Goal: Task Accomplishment & Management: Complete application form

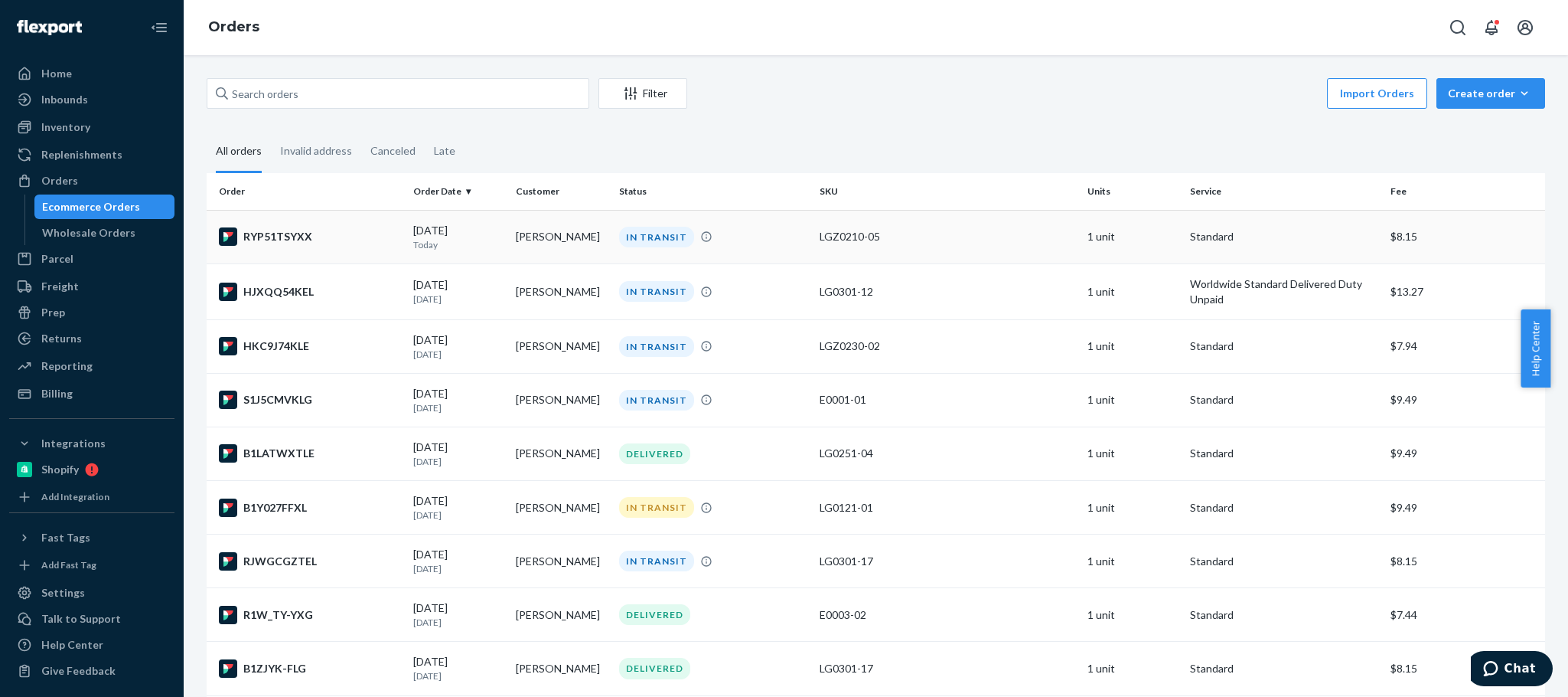
click at [547, 246] on td "[PERSON_NAME]" at bounding box center [561, 237] width 103 height 54
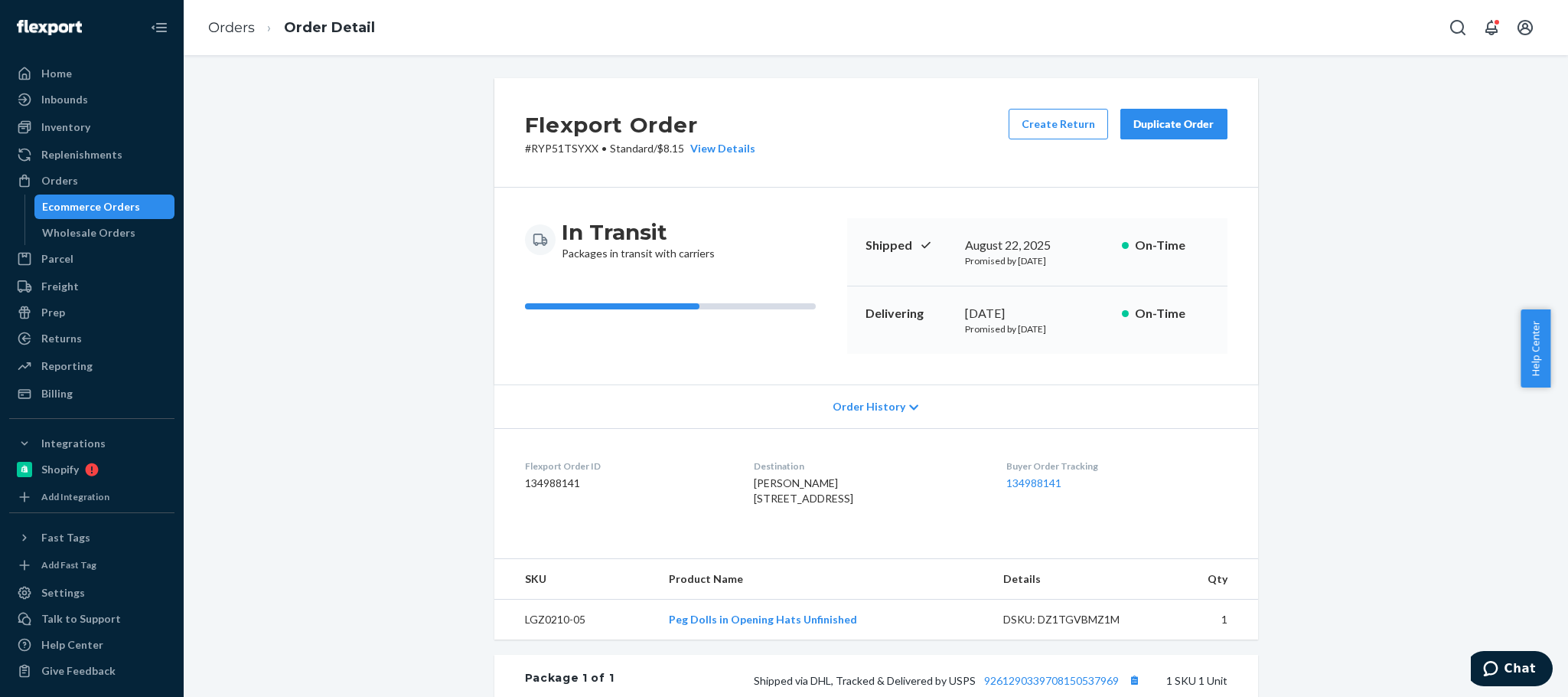
scroll to position [321, 0]
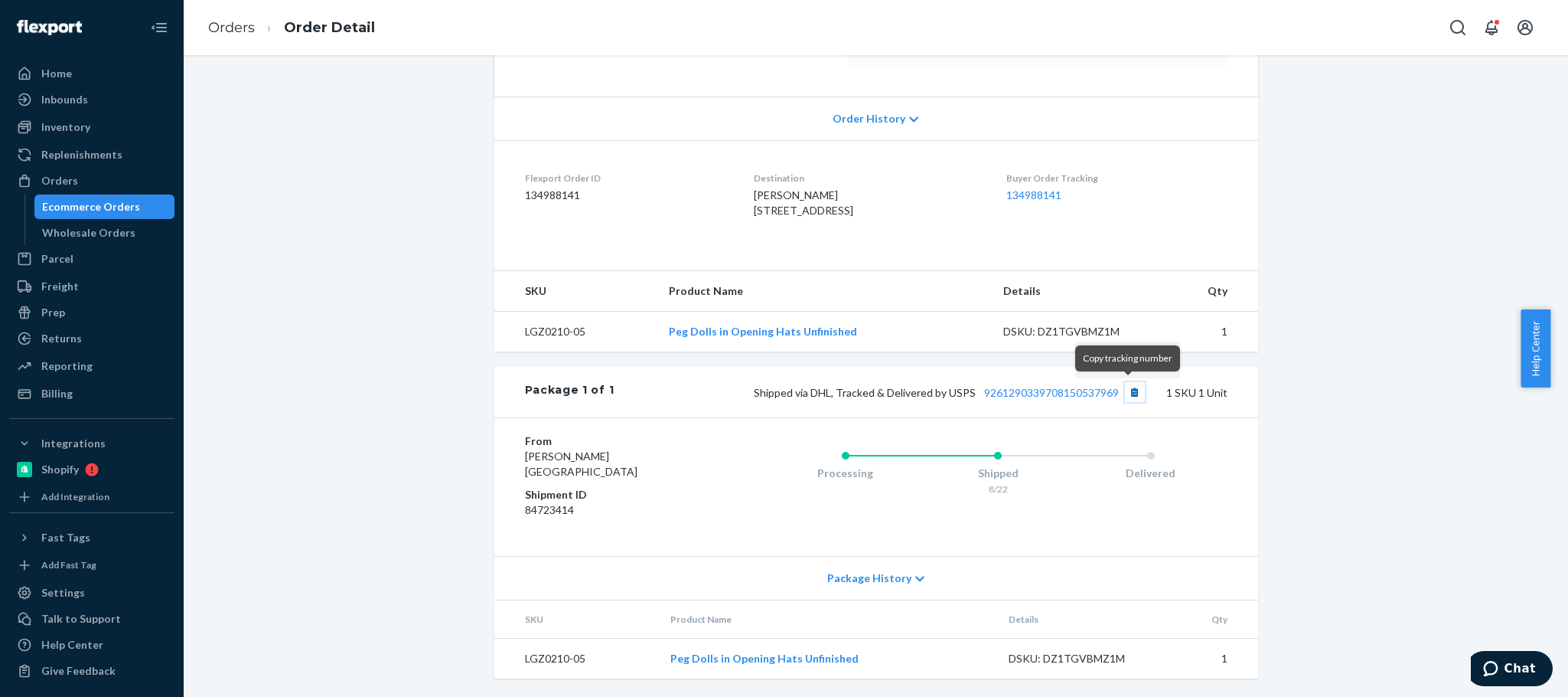
click at [1127, 389] on button "Copy tracking number" at bounding box center [1135, 392] width 20 height 20
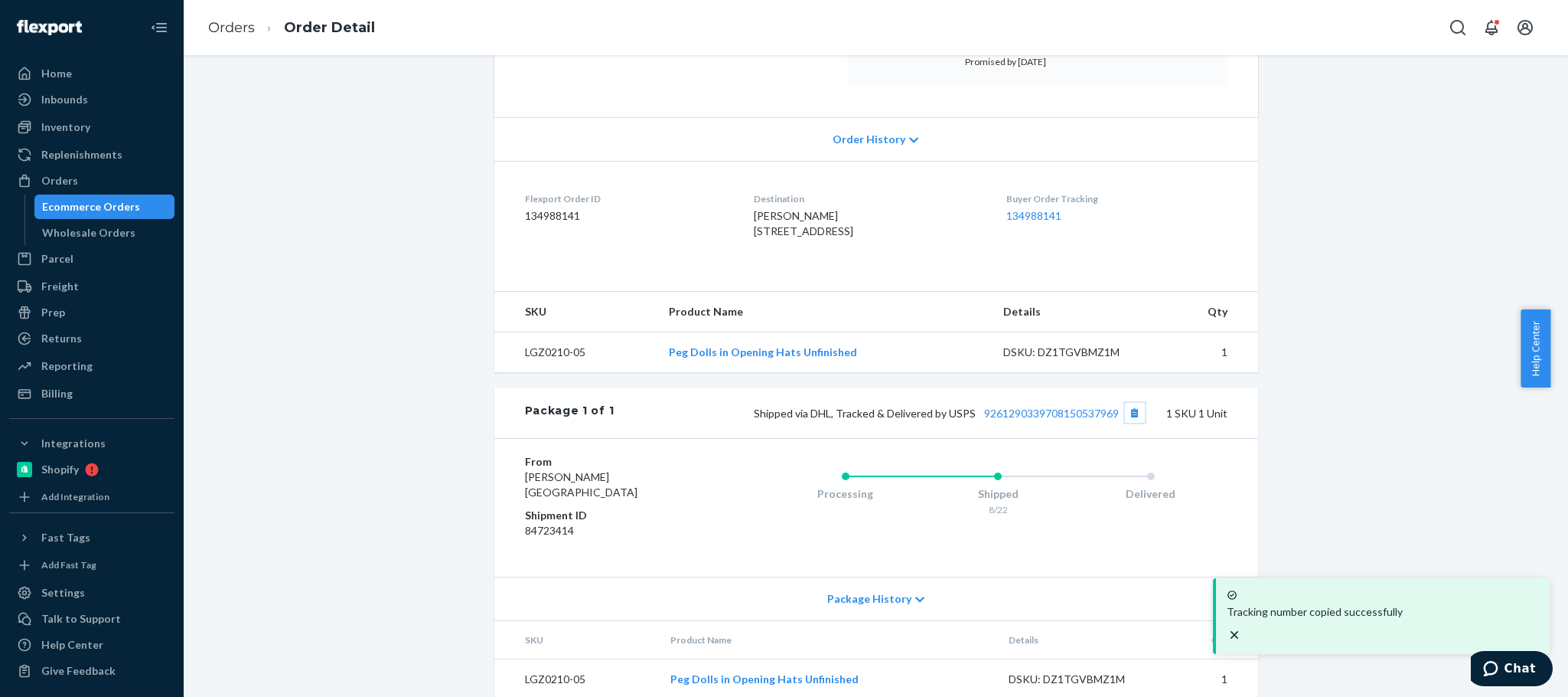
scroll to position [0, 0]
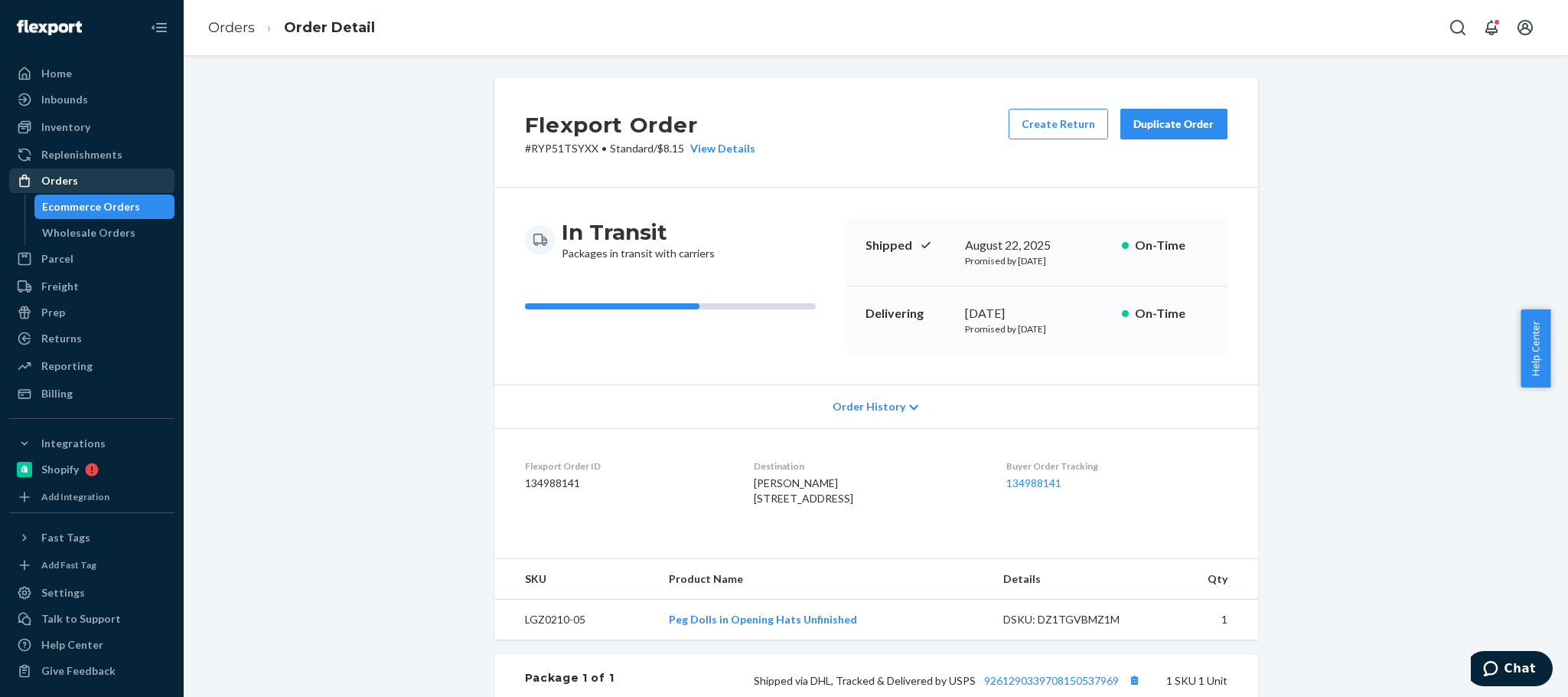
click at [69, 184] on div "Orders" at bounding box center [59, 180] width 37 height 15
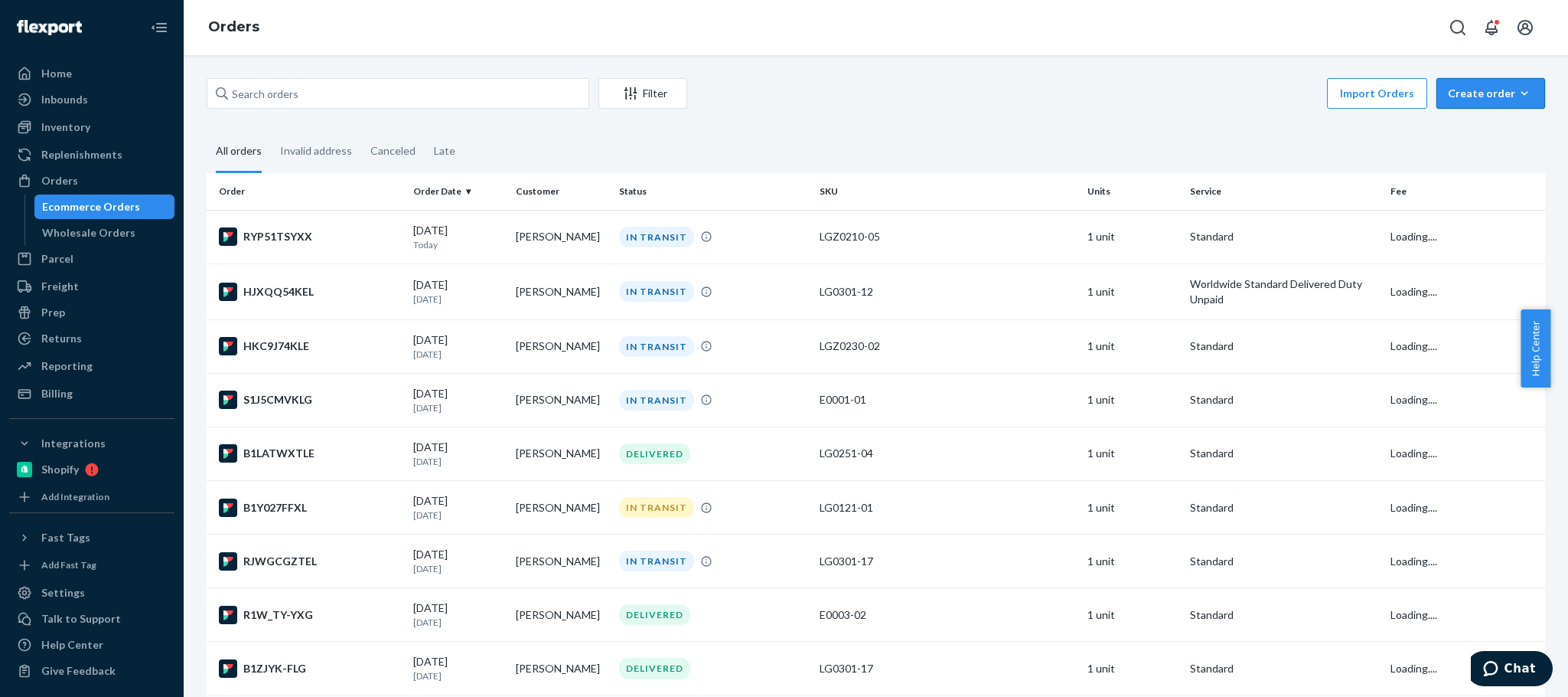
click at [1448, 97] on div "Create order" at bounding box center [1491, 93] width 86 height 15
click at [1454, 117] on span "Ecommerce order" at bounding box center [1450, 112] width 85 height 11
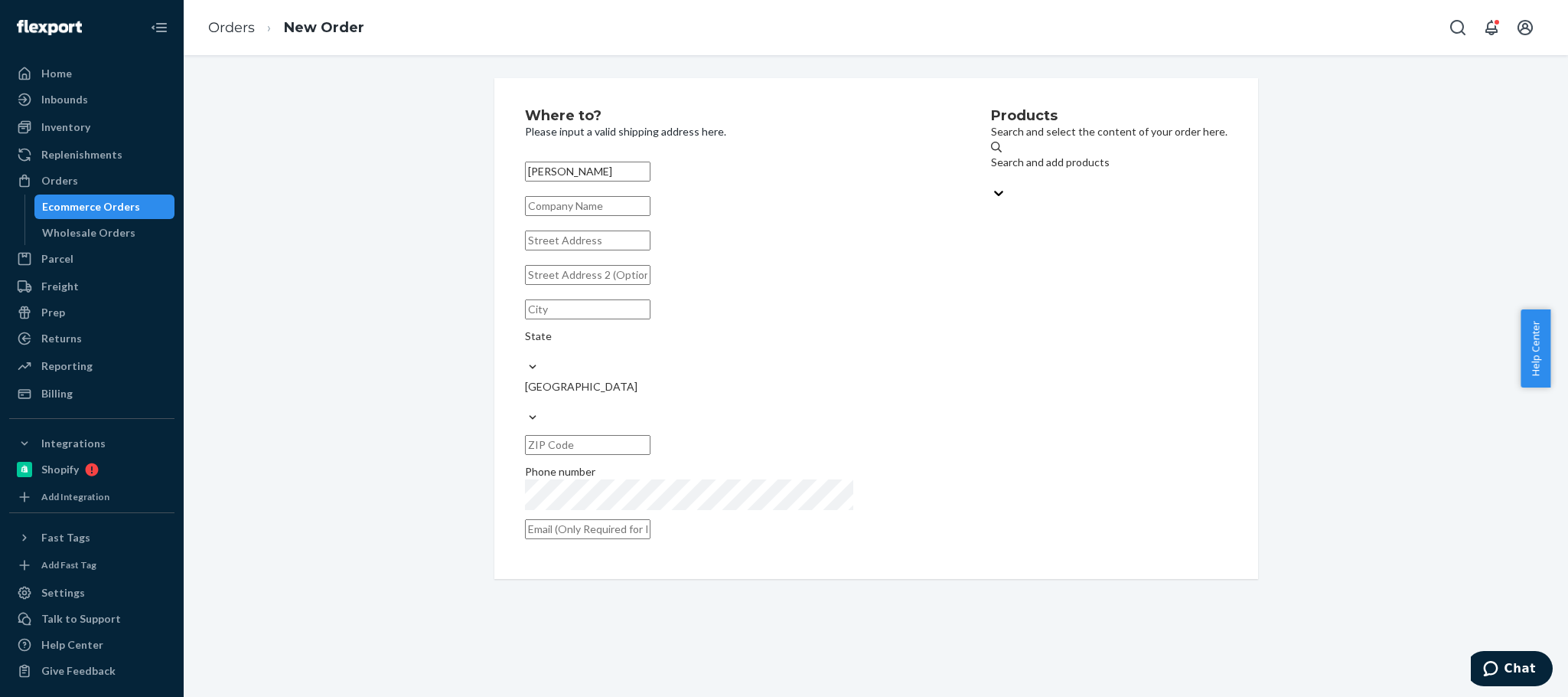
type input "Karley Miller"
click at [581, 250] on input "text" at bounding box center [587, 240] width 125 height 20
paste input "3810 Booth Calloway Rd"
type input "3810 Booth Calloway Rd"
click at [560, 285] on input "text" at bounding box center [587, 275] width 125 height 20
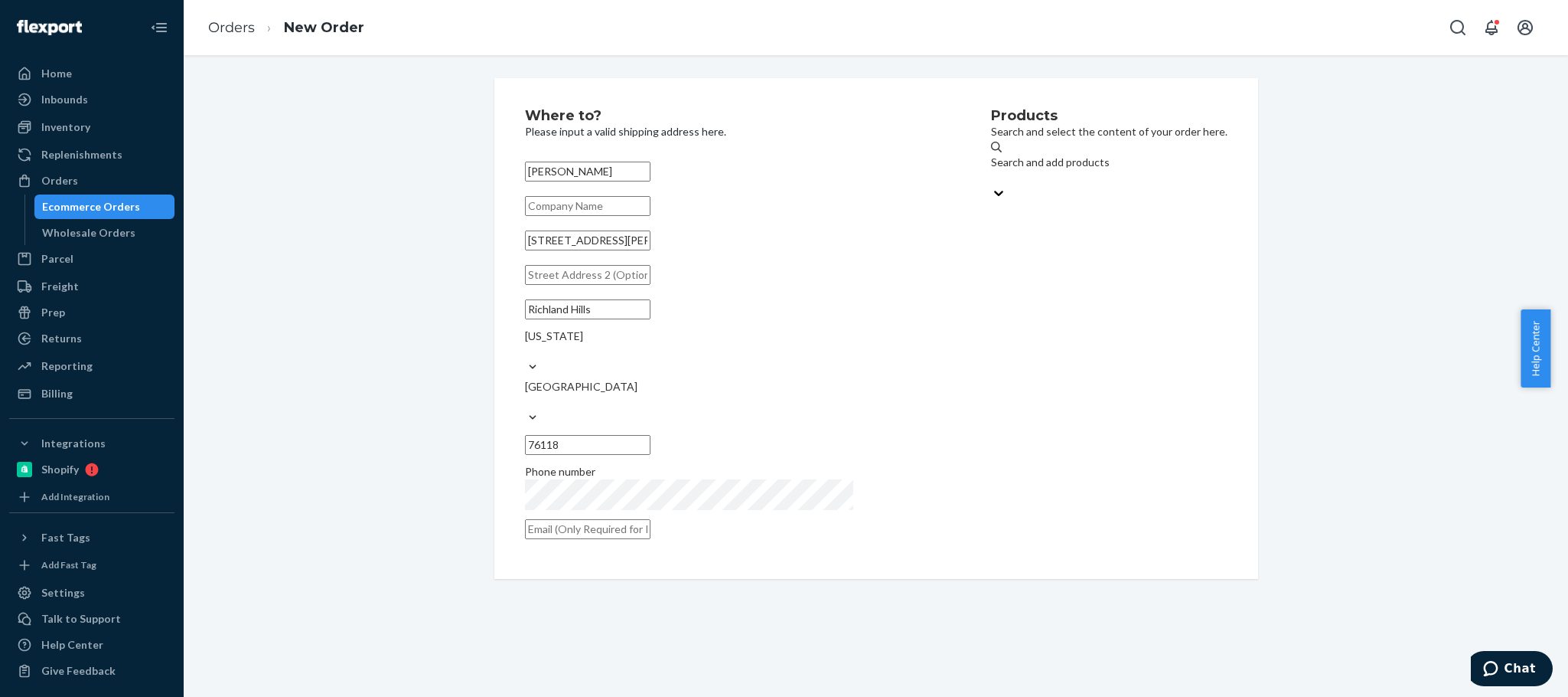
paste input "Apt 805"
type input "Apt 805"
click at [1076, 342] on div "Products Search and select the content of your order here. Search and add produ…" at bounding box center [1109, 329] width 237 height 439
click at [991, 168] on div "Search and add products" at bounding box center [1109, 162] width 237 height 15
click at [991, 170] on input "Search and add products" at bounding box center [992, 177] width 2 height 15
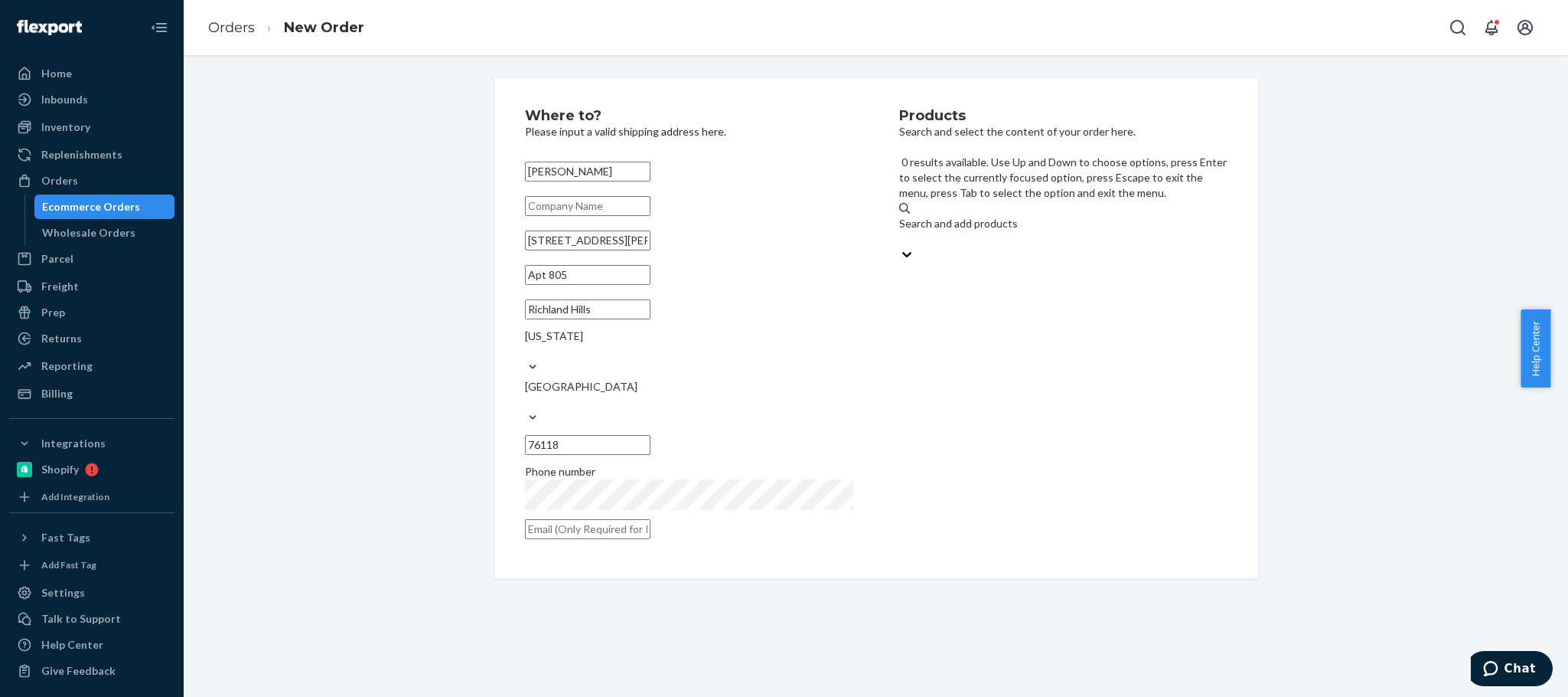
paste input "LG0251-04"
type input "LG0251-04"
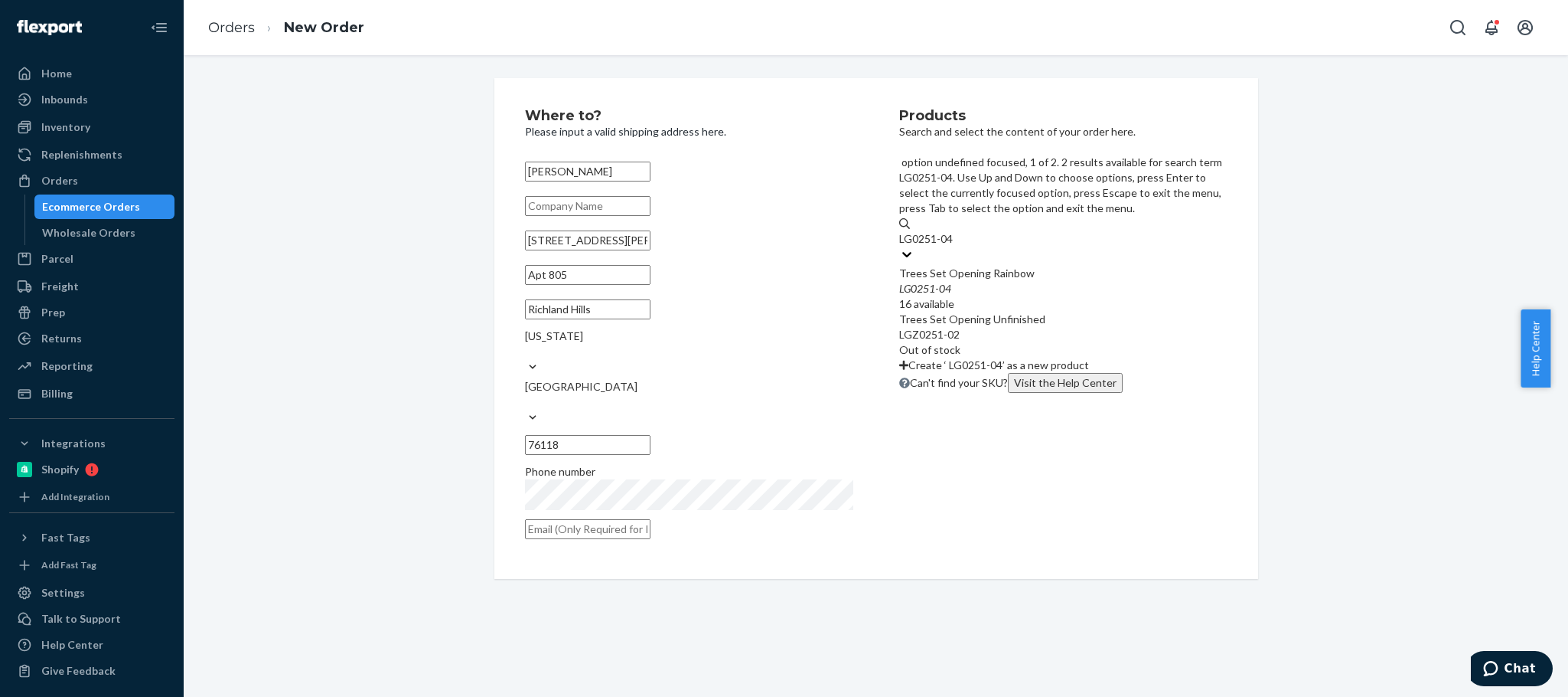
click at [959, 281] on div "LG0251 - 04" at bounding box center [1063, 288] width 329 height 15
click at [957, 231] on input "LG0251-04" at bounding box center [928, 239] width 58 height 15
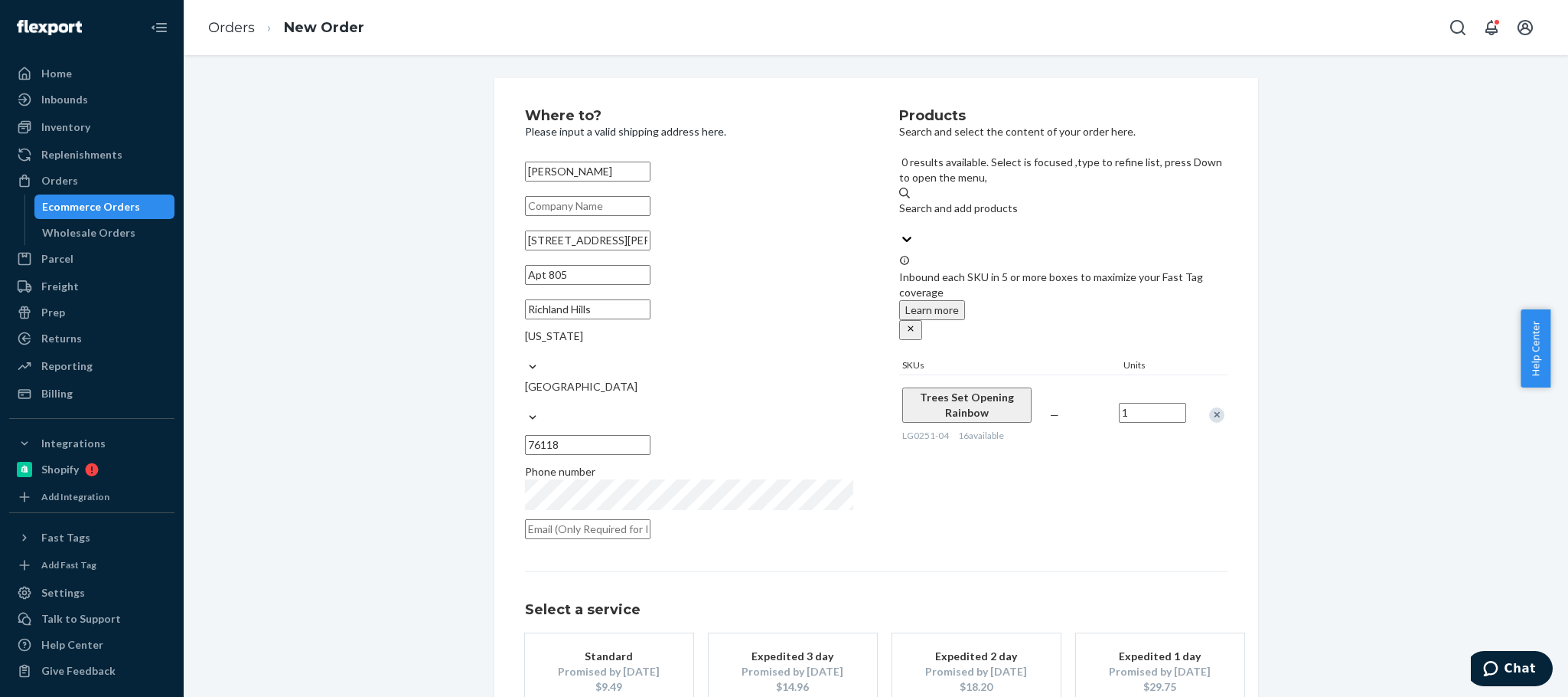
click at [978, 201] on div "Search and add products" at bounding box center [1063, 208] width 329 height 15
click at [901, 216] on input "LG0251-04" at bounding box center [900, 223] width 2 height 15
paste input "LG0210-06"
type input "LG0210-06"
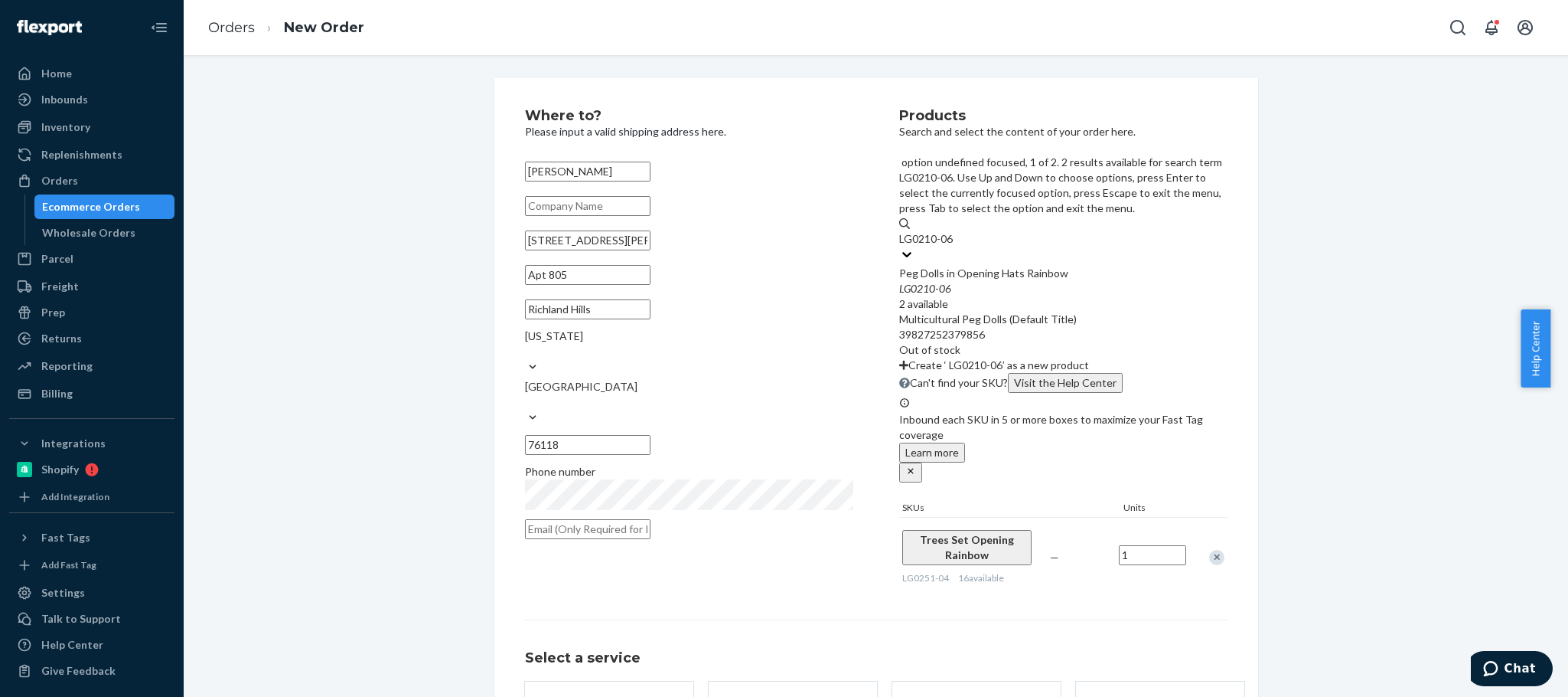
click at [995, 266] on div "Peg Dolls in Opening Hats Rainbow" at bounding box center [1063, 273] width 329 height 15
click at [957, 231] on input "LG0210-06" at bounding box center [928, 239] width 58 height 15
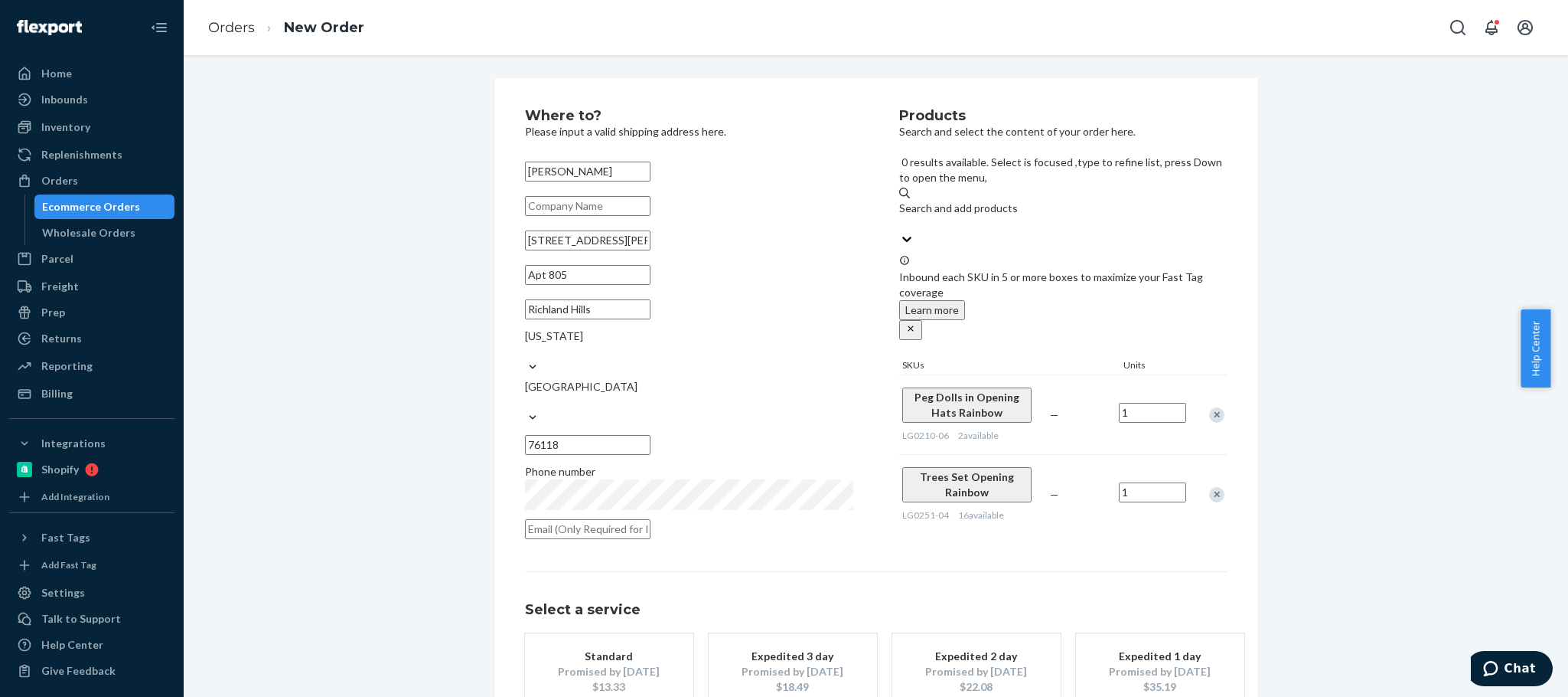
click at [974, 201] on div "Search and add products" at bounding box center [1063, 208] width 329 height 15
click at [901, 216] on input "LG0210-06" at bounding box center [900, 223] width 2 height 15
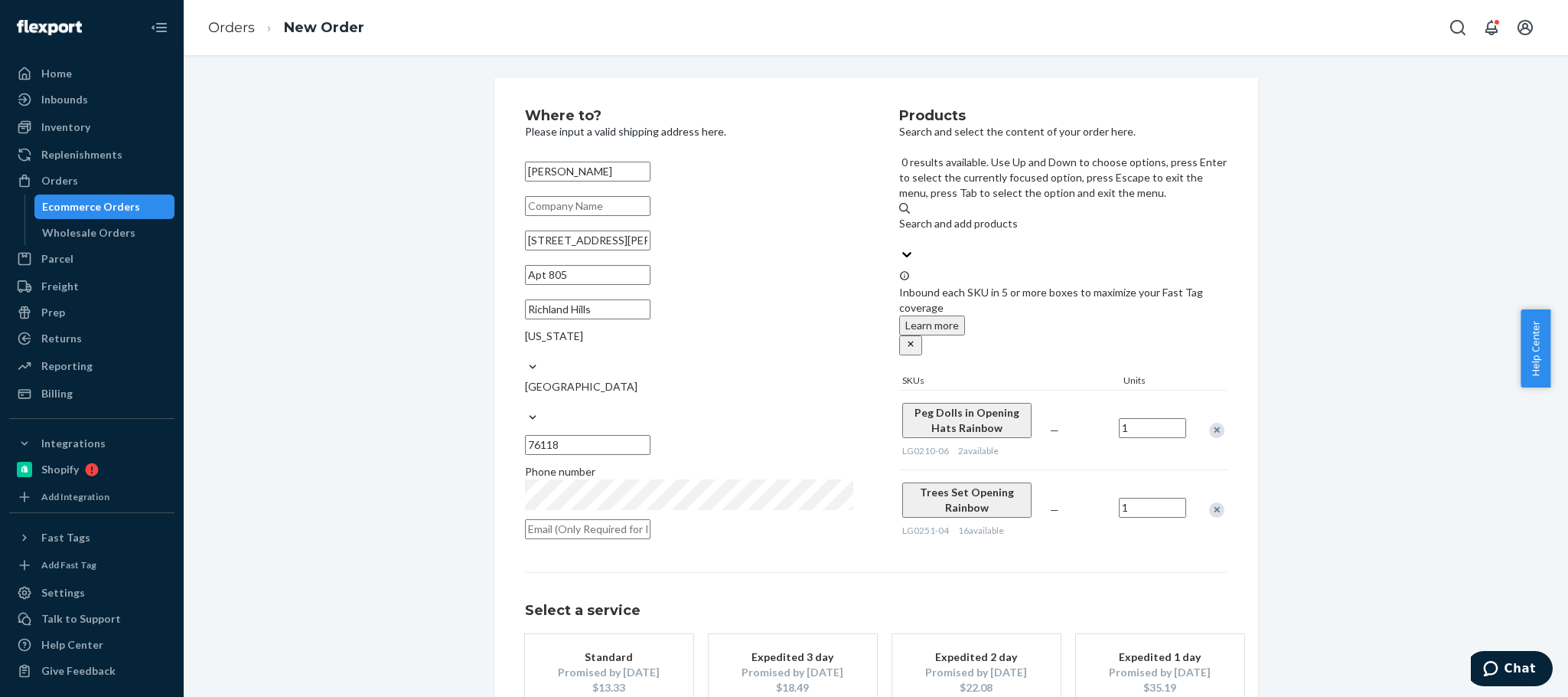
paste input "LG0140-03"
type input "LG0140-03"
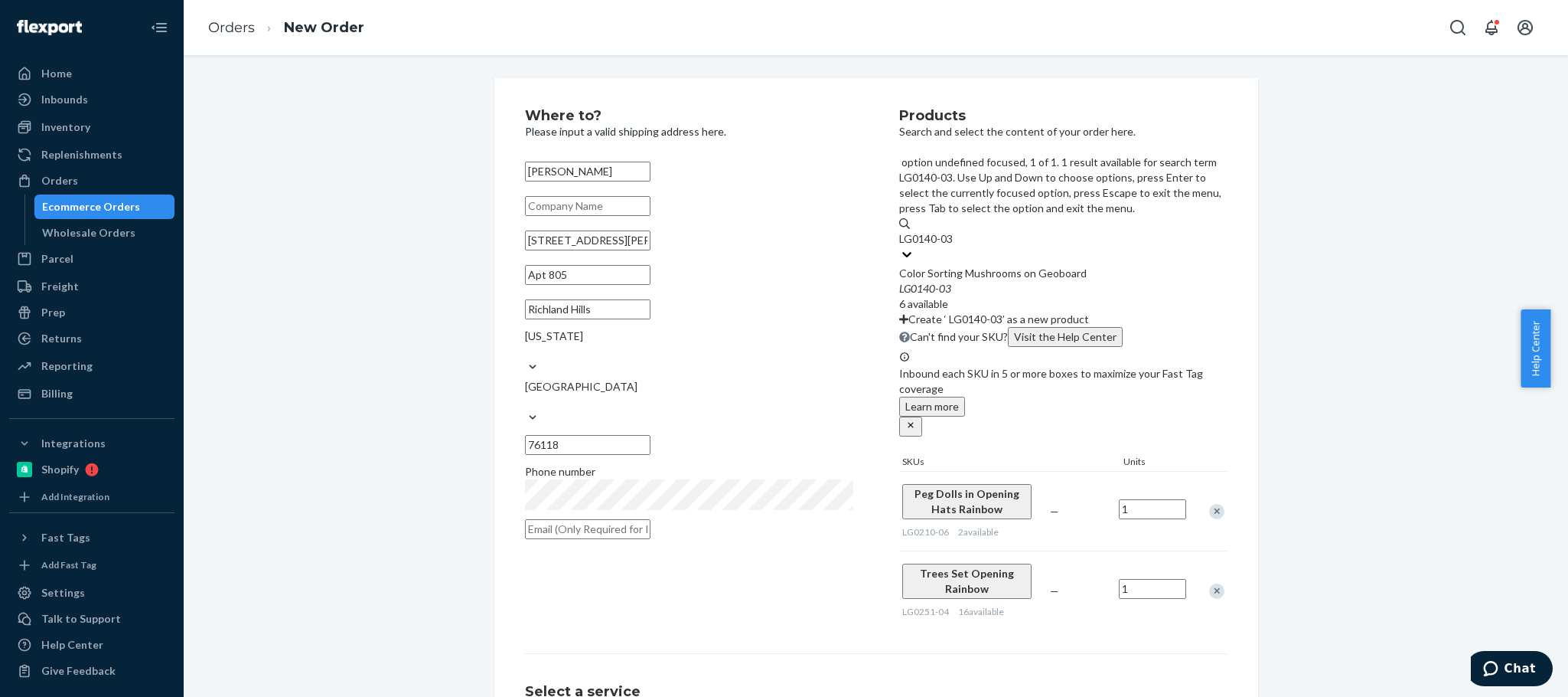
click at [978, 266] on div "Color Sorting Mushrooms on Geoboard" at bounding box center [1063, 273] width 329 height 15
click at [957, 231] on input "LG0140-03" at bounding box center [928, 239] width 58 height 15
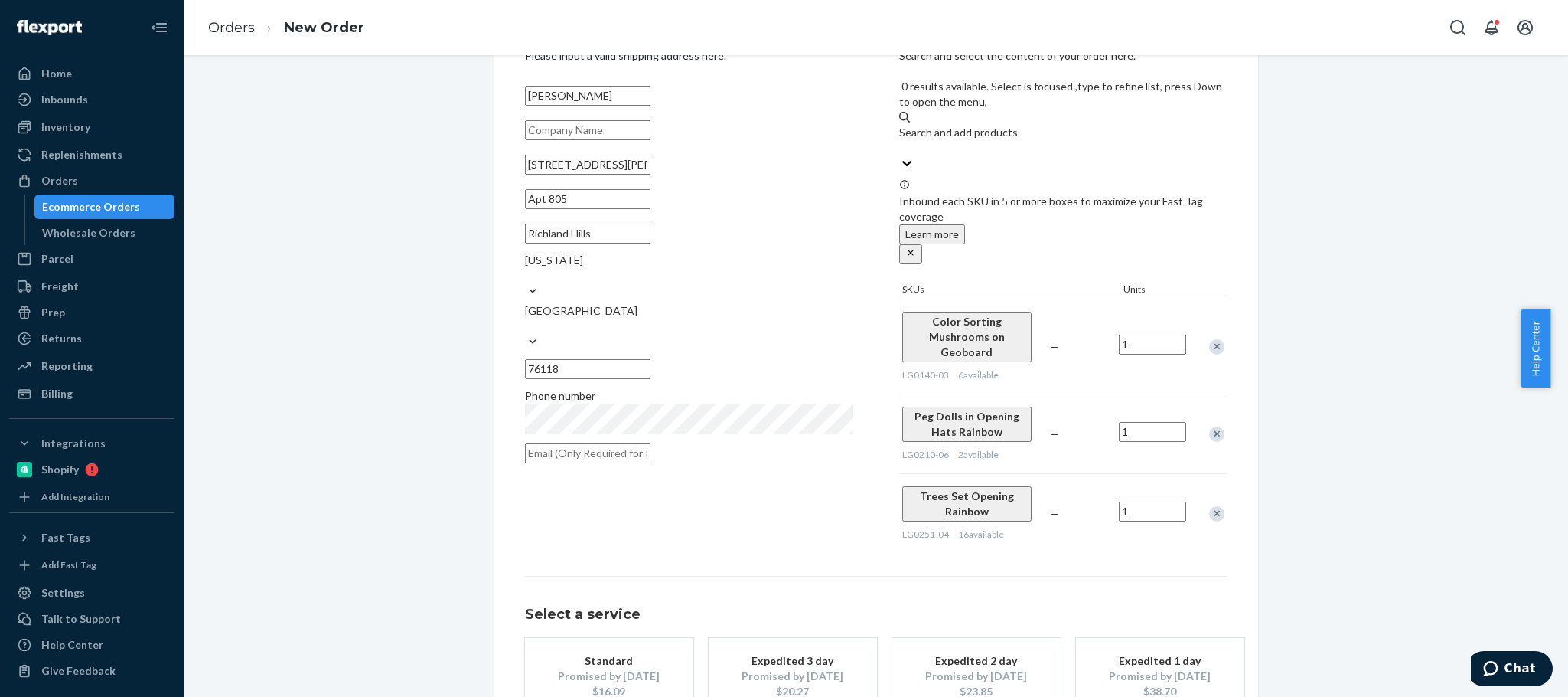
scroll to position [77, 0]
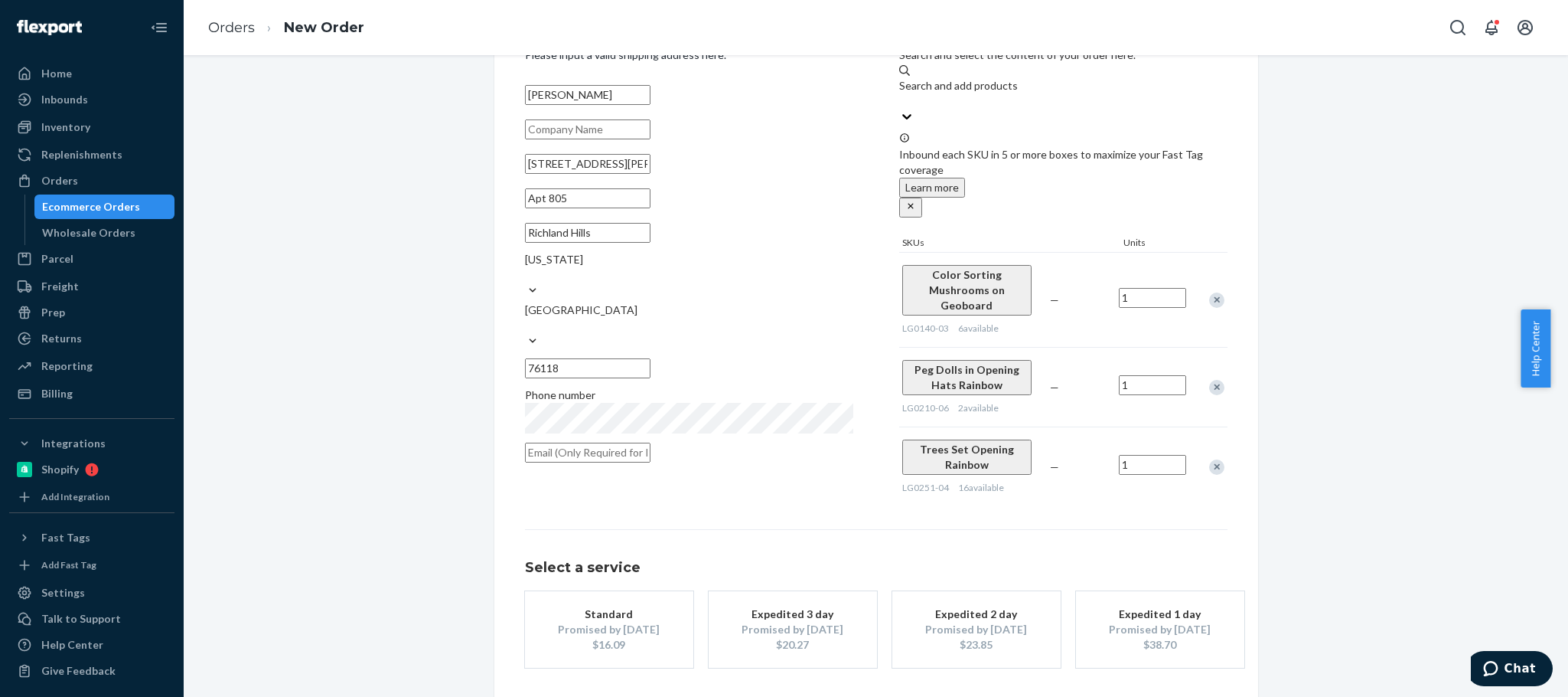
click at [622, 621] on div "Promised by Sep 2, 2025" at bounding box center [609, 629] width 122 height 15
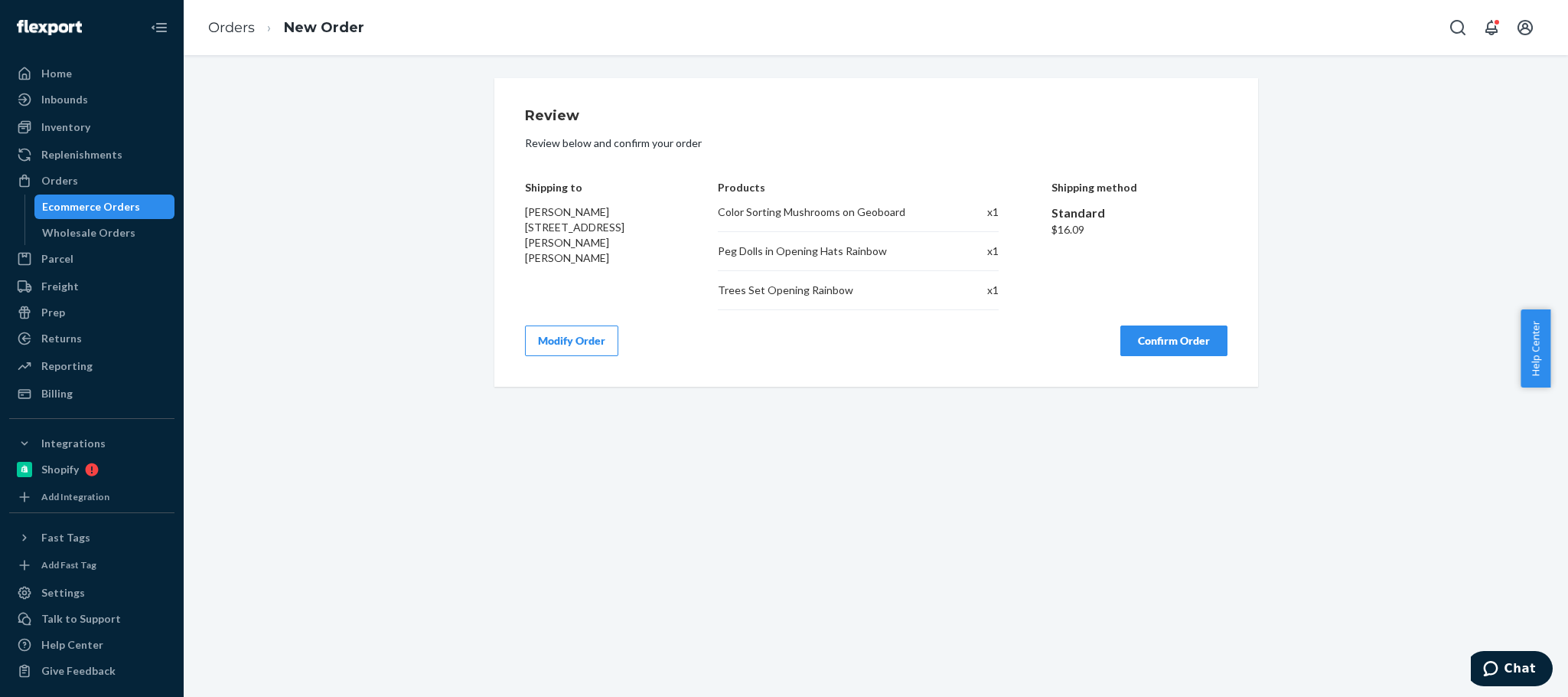
scroll to position [0, 0]
click at [1184, 347] on button "Confirm Order" at bounding box center [1174, 340] width 107 height 31
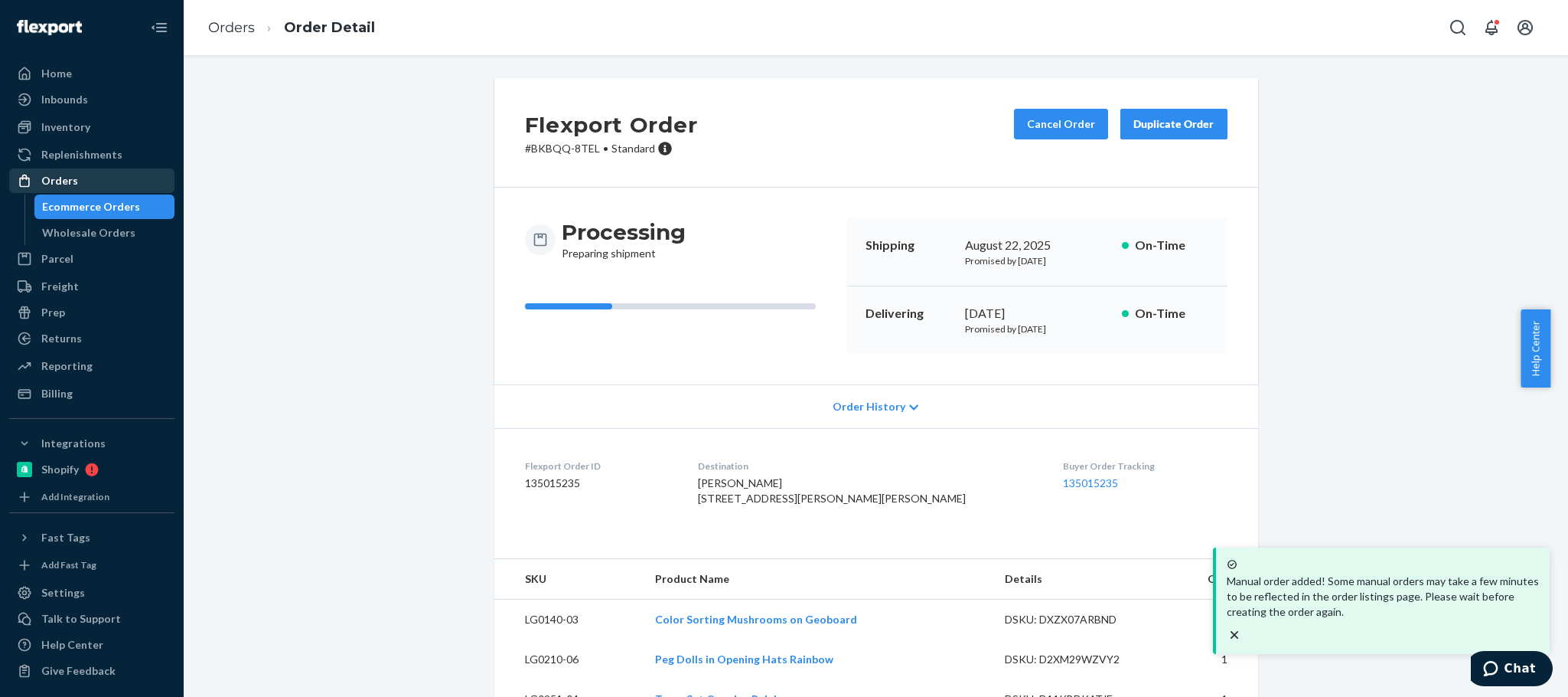
click at [96, 172] on div "Orders" at bounding box center [92, 181] width 162 height 22
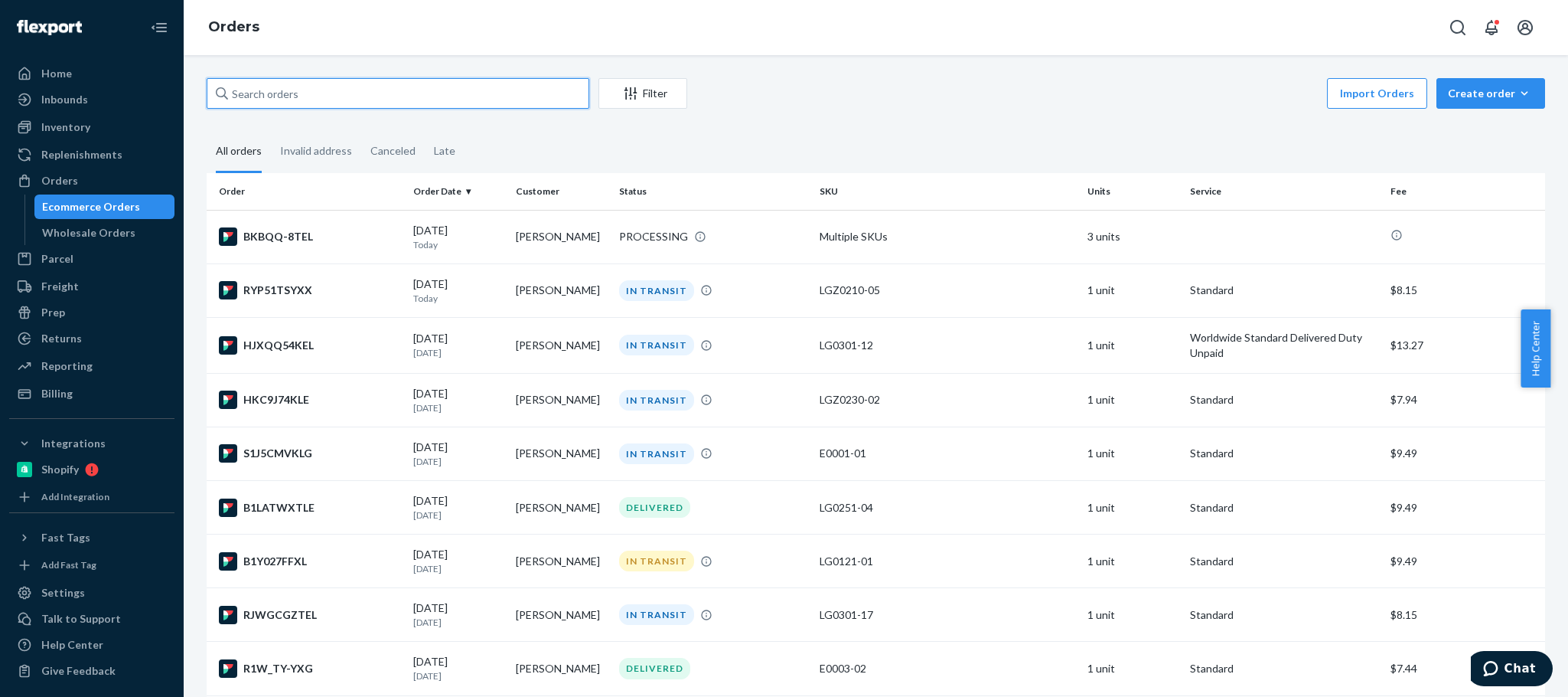
click at [314, 92] on input "text" at bounding box center [398, 94] width 383 height 31
paste input "LG0210-06 Edit SKU"
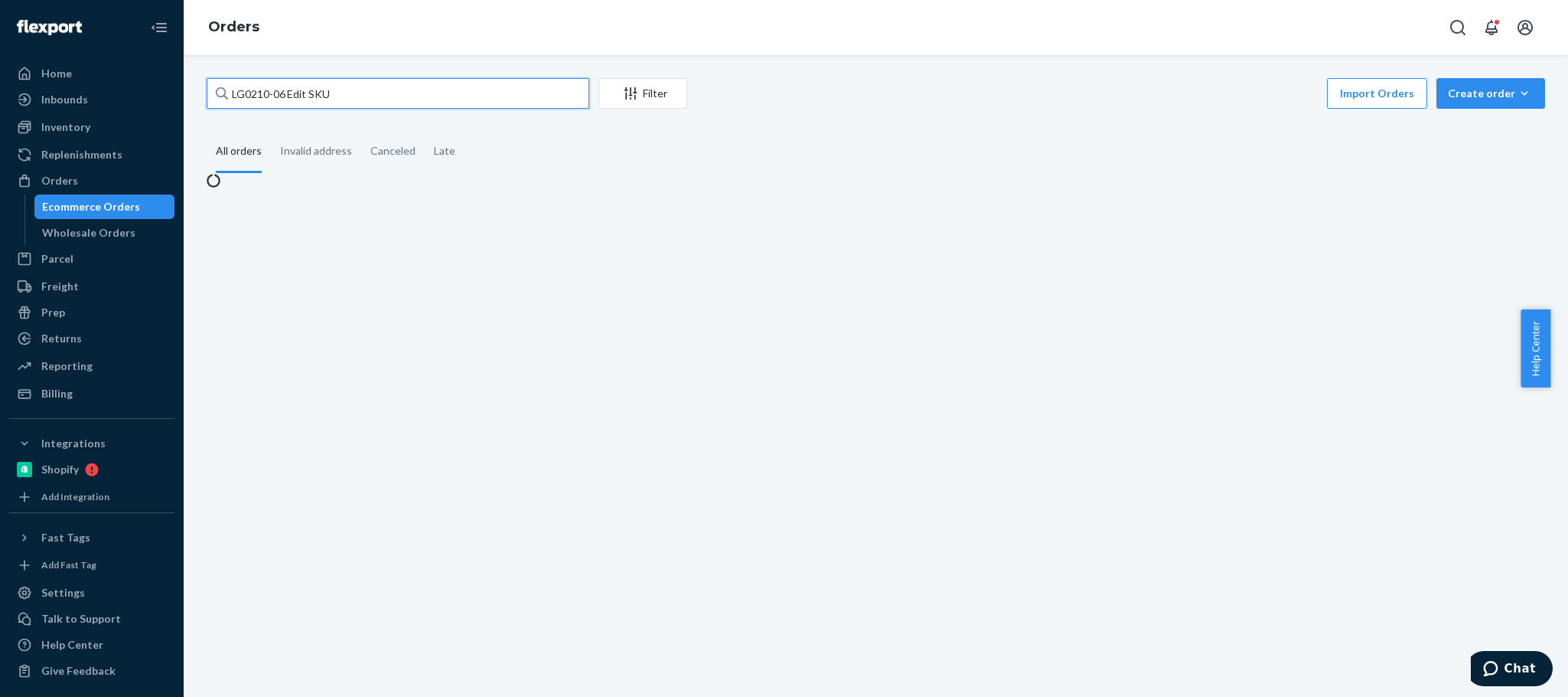
drag, startPoint x: 296, startPoint y: 95, endPoint x: 459, endPoint y: 97, distance: 163.0
click at [457, 97] on input "LG0210-06 Edit SKU" at bounding box center [398, 94] width 383 height 31
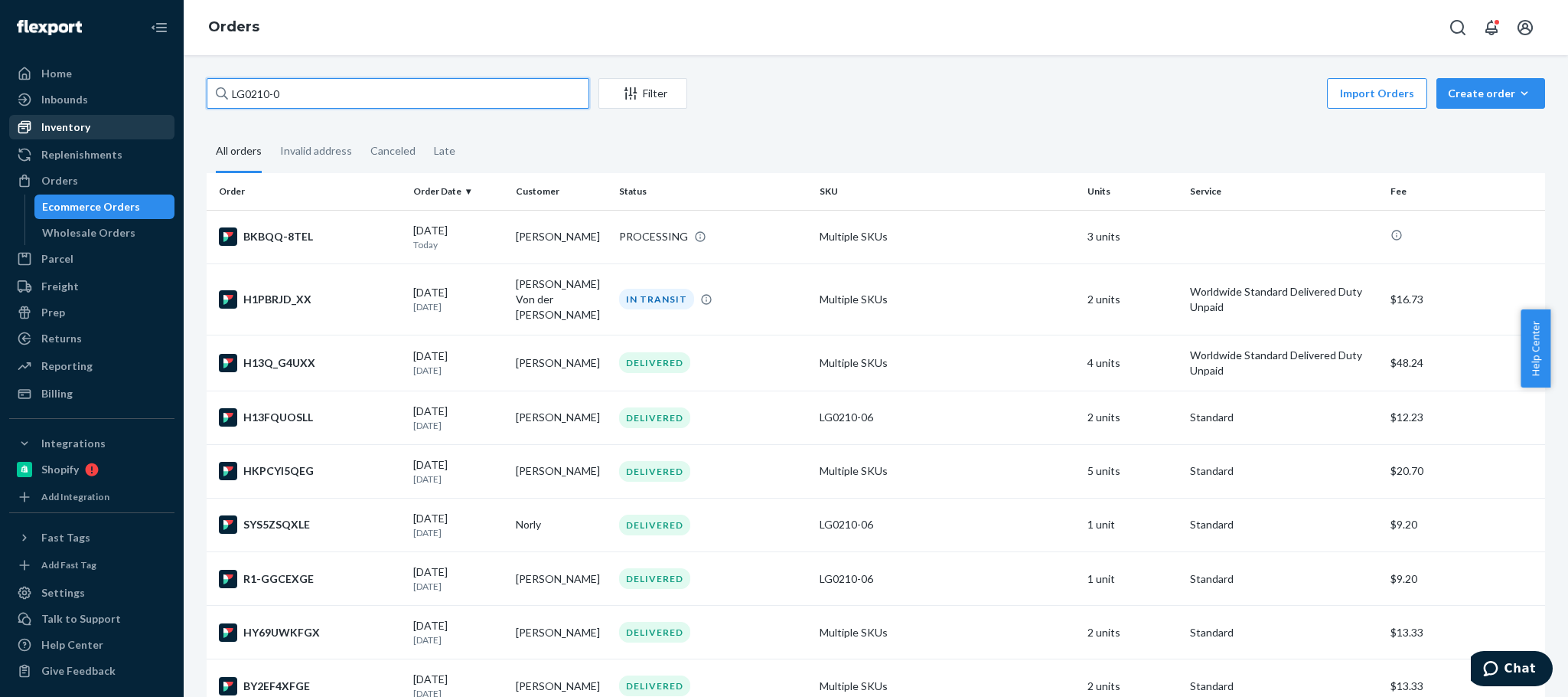
type input "LG0210-0"
click at [74, 131] on div "Inventory" at bounding box center [66, 127] width 49 height 15
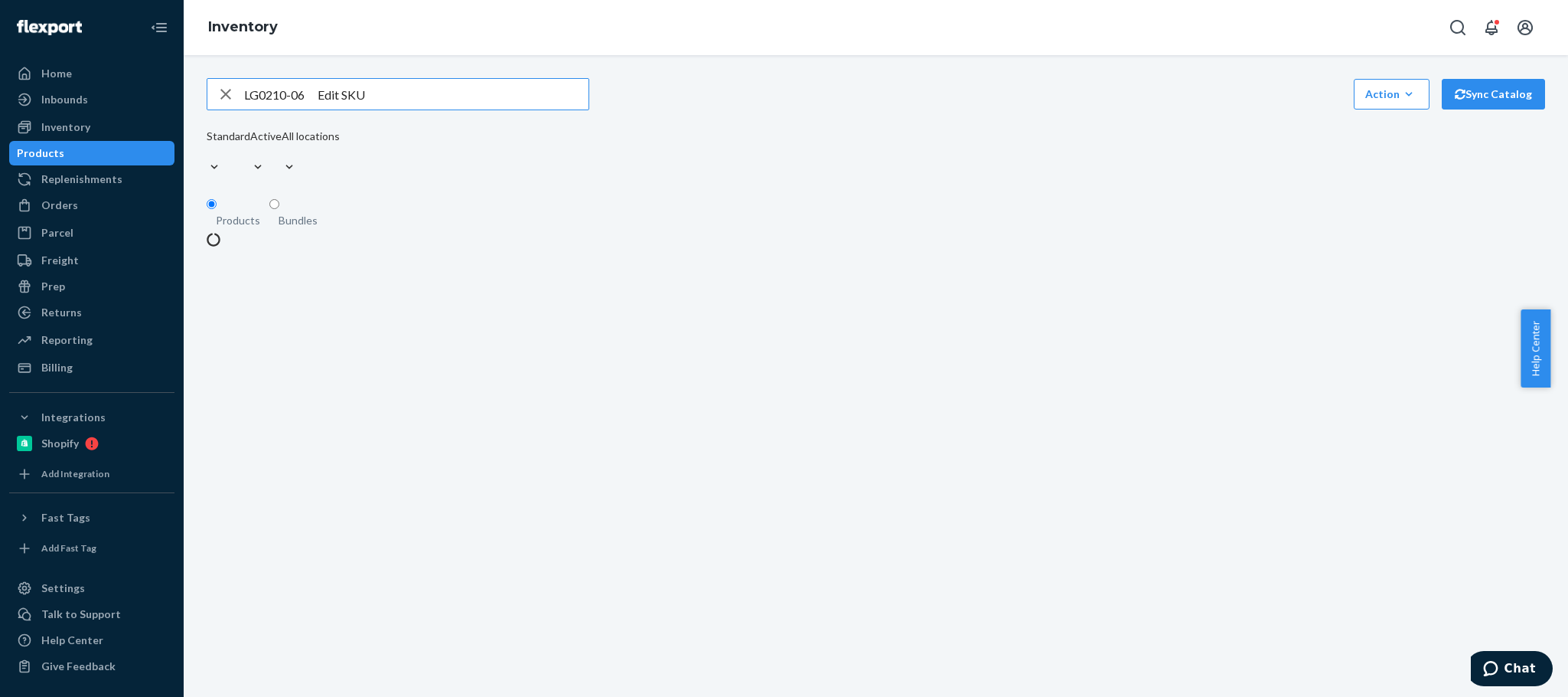
click at [441, 122] on div "LG0210-06 Edit SKU Action Create product Create bundle Bulk create products Bul…" at bounding box center [876, 129] width 1338 height 101
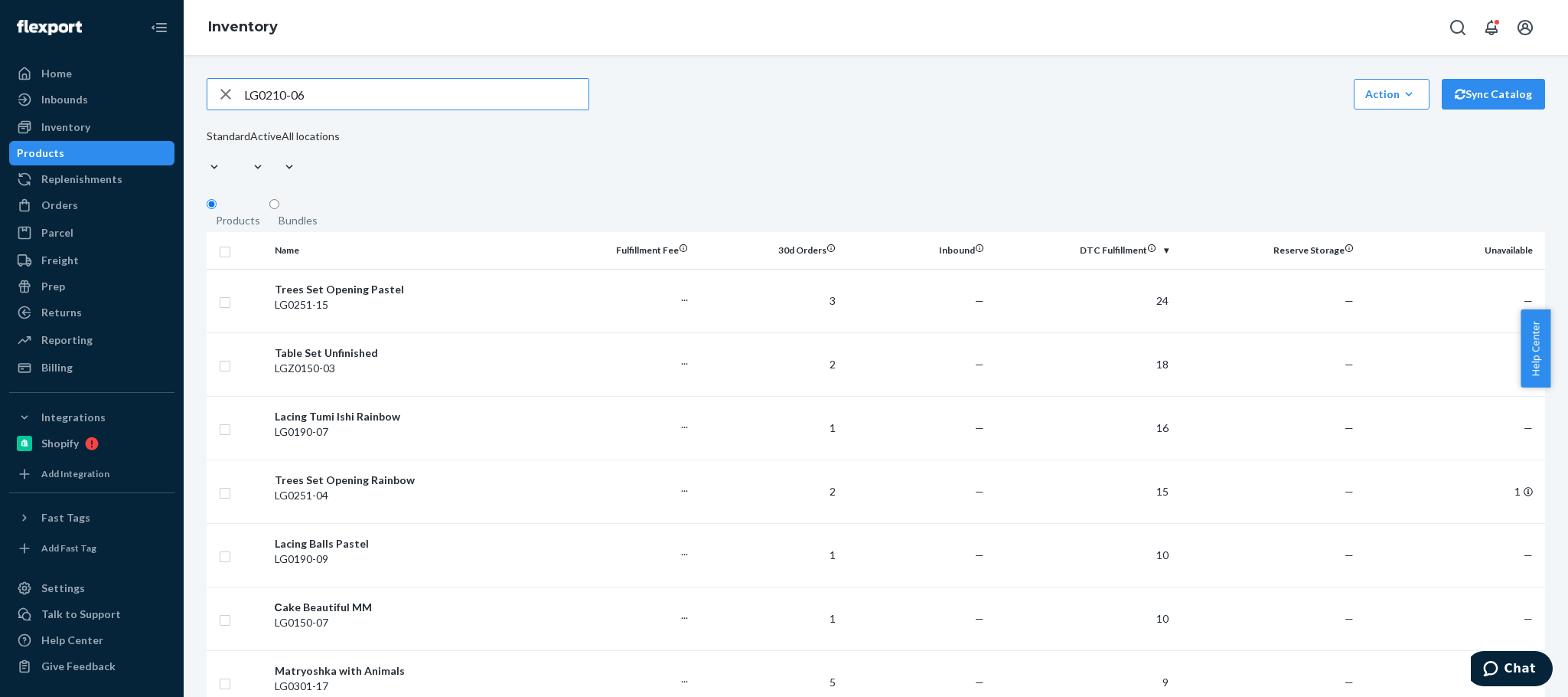
type input "LG0210-06"
